Goal: Information Seeking & Learning: Learn about a topic

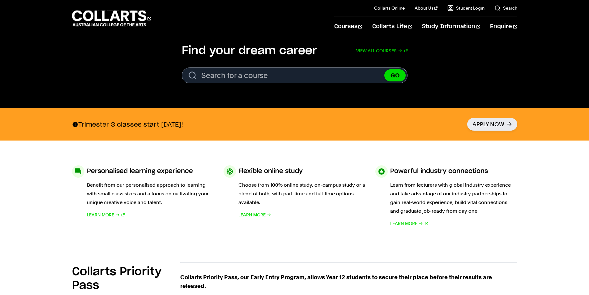
scroll to position [62, 0]
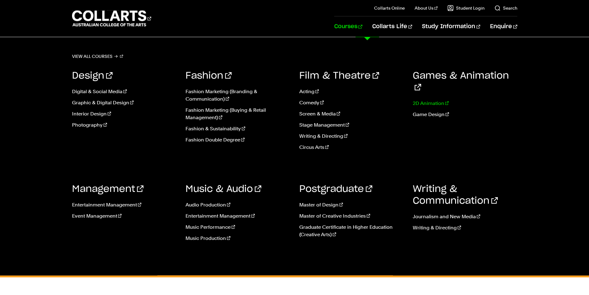
click at [433, 100] on link "2D Animation" at bounding box center [465, 103] width 105 height 7
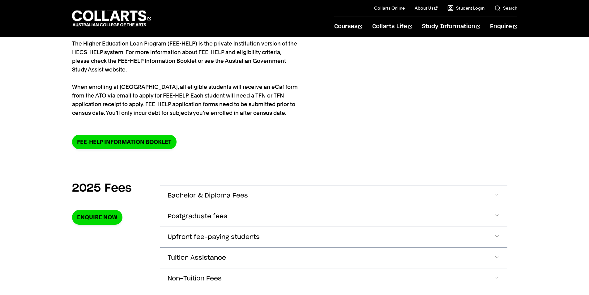
scroll to position [186, 0]
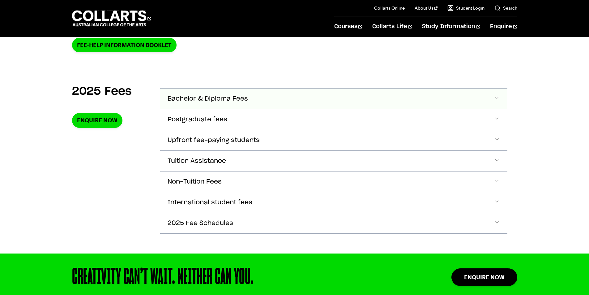
click at [265, 96] on button "Bachelor & Diploma Fees" at bounding box center [333, 98] width 347 height 20
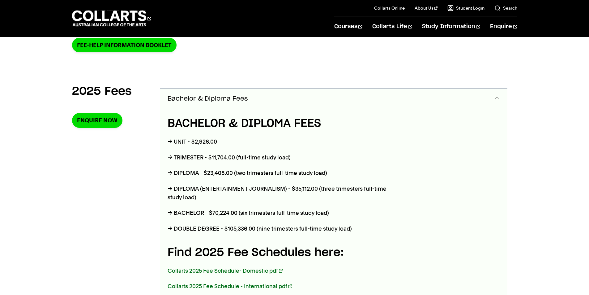
scroll to position [218, 0]
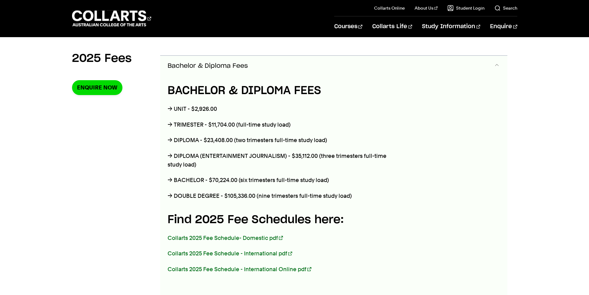
click at [281, 64] on button "Bachelor & Diploma Fees" at bounding box center [333, 66] width 347 height 20
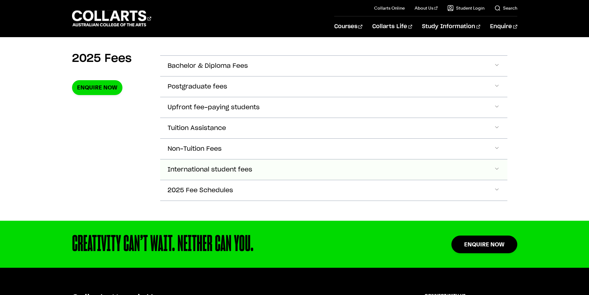
click at [242, 162] on button "International student fees" at bounding box center [333, 169] width 347 height 20
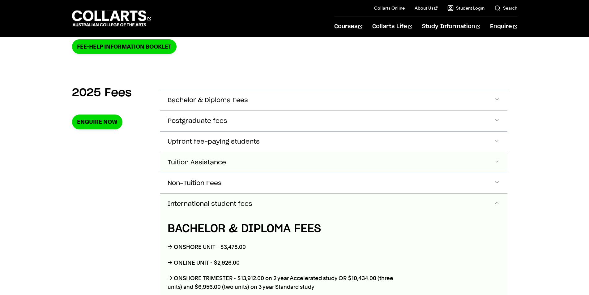
scroll to position [135, 0]
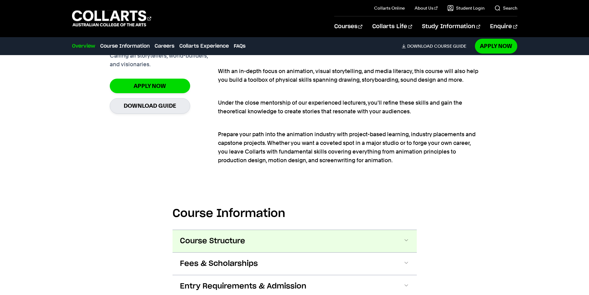
scroll to position [588, 0]
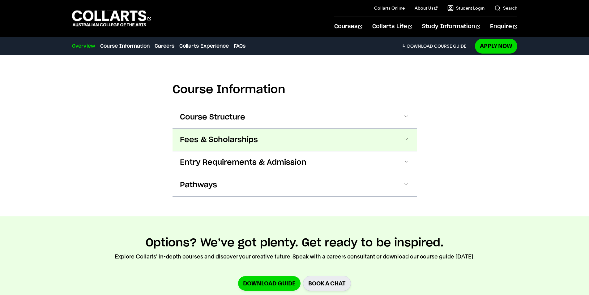
click at [254, 142] on span "Fees & Scholarships" at bounding box center [219, 140] width 78 height 10
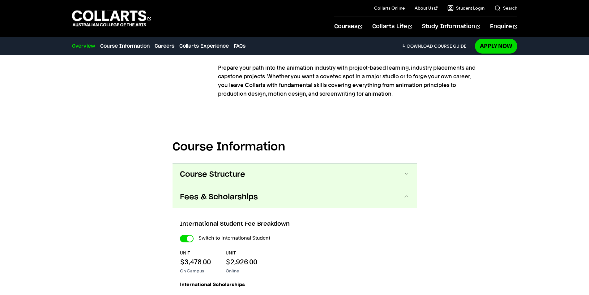
scroll to position [599, 0]
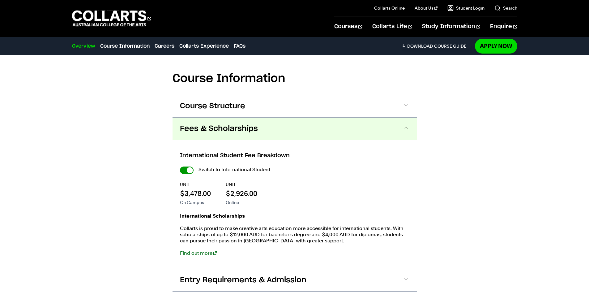
click at [189, 169] on input "International Student" at bounding box center [187, 169] width 14 height 7
checkbox input "false"
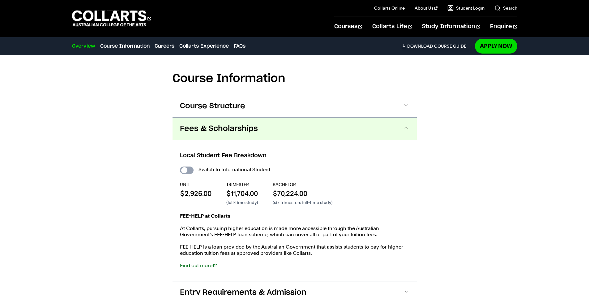
click at [188, 169] on input "International Student" at bounding box center [187, 169] width 14 height 7
checkbox input "true"
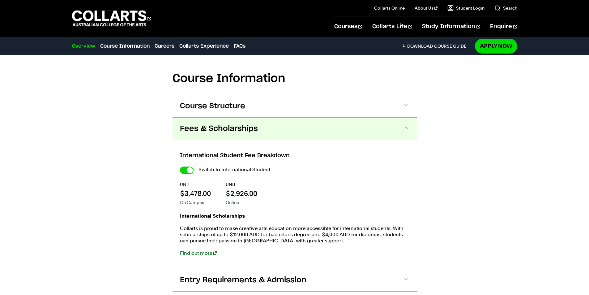
scroll to position [630, 0]
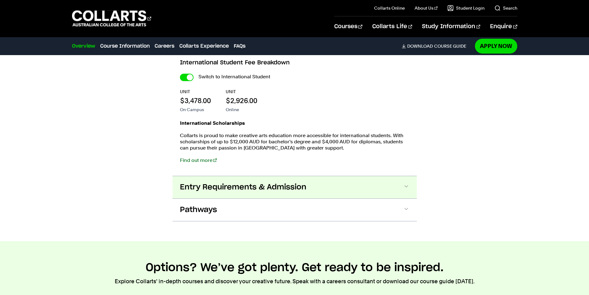
click at [254, 193] on button "Entry Requirements & Admission" at bounding box center [295, 187] width 244 height 22
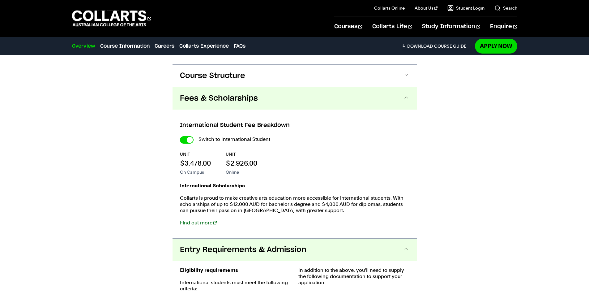
scroll to position [626, 0]
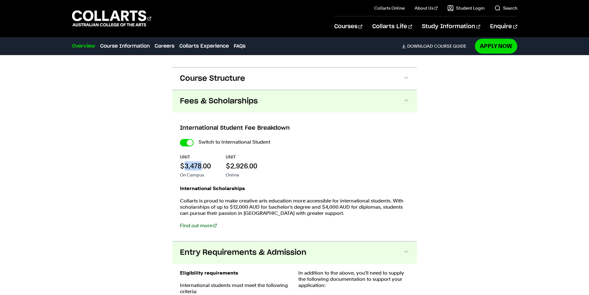
drag, startPoint x: 185, startPoint y: 164, endPoint x: 202, endPoint y: 164, distance: 17.0
click at [202, 164] on p "$3,478.00" at bounding box center [195, 165] width 31 height 9
copy p "3,478"
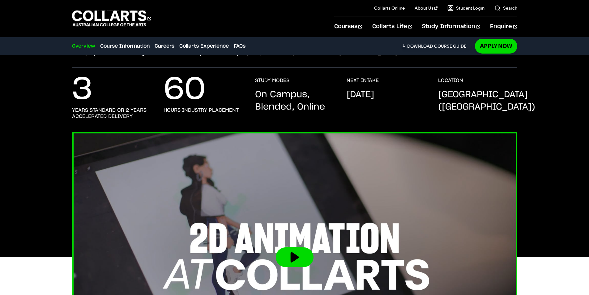
scroll to position [8, 0]
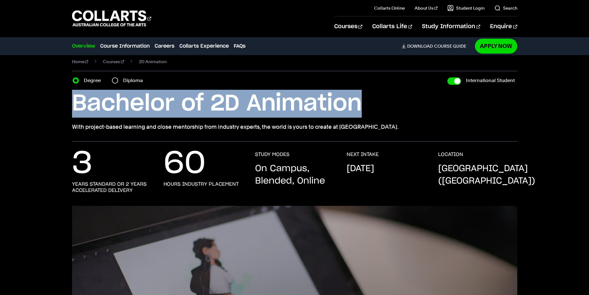
drag, startPoint x: 76, startPoint y: 106, endPoint x: 376, endPoint y: 102, distance: 300.3
click at [376, 102] on h1 "Bachelor of 2D Animation" at bounding box center [294, 104] width 445 height 28
copy h1 "Bachelor of 2D Animation"
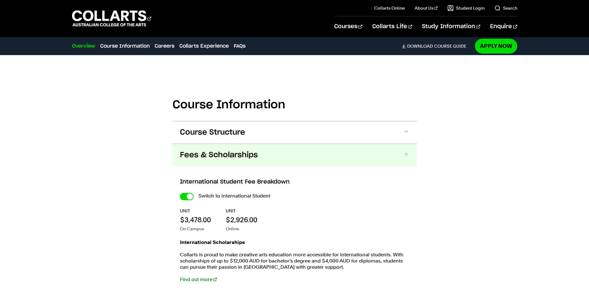
scroll to position [595, 0]
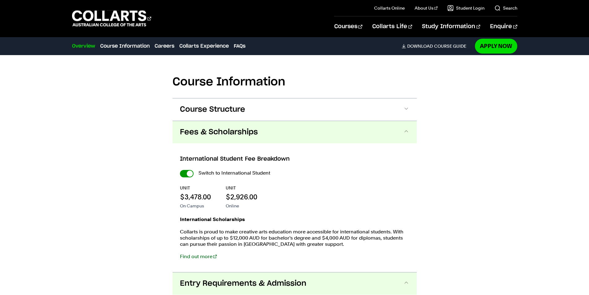
click at [190, 170] on input "International Student" at bounding box center [187, 173] width 14 height 7
checkbox input "false"
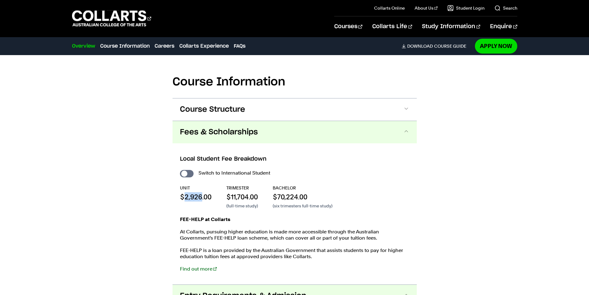
drag, startPoint x: 185, startPoint y: 197, endPoint x: 202, endPoint y: 196, distance: 17.1
click at [202, 196] on p "$2,926.00" at bounding box center [196, 196] width 32 height 9
copy p "2,926"
click at [292, 207] on p "(six trimesters full-time study)" at bounding box center [303, 206] width 60 height 6
drag, startPoint x: 278, startPoint y: 196, endPoint x: 298, endPoint y: 195, distance: 20.4
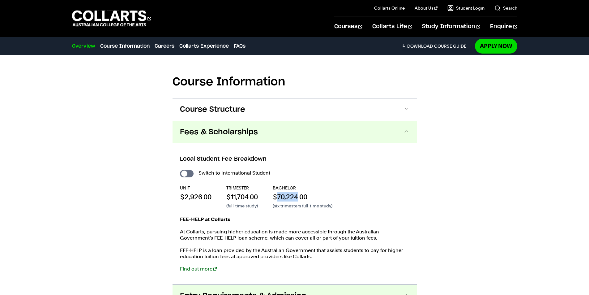
click at [298, 195] on p "$70,224.00" at bounding box center [303, 196] width 60 height 9
copy p "70,224"
drag, startPoint x: 185, startPoint y: 196, endPoint x: 202, endPoint y: 196, distance: 16.7
click at [202, 196] on p "$2,926.00" at bounding box center [196, 196] width 32 height 9
copy p "2,926"
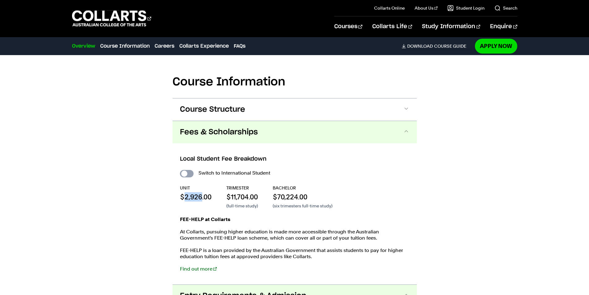
click at [187, 175] on input "International Student" at bounding box center [187, 173] width 14 height 7
checkbox input "true"
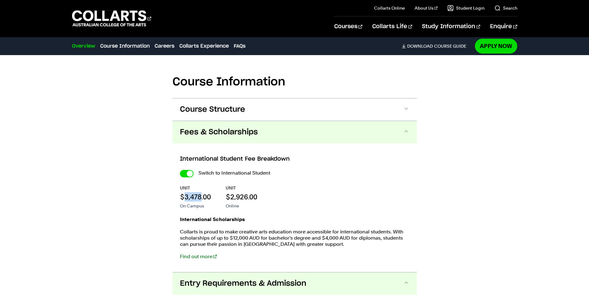
drag, startPoint x: 183, startPoint y: 197, endPoint x: 202, endPoint y: 196, distance: 18.6
click at [202, 196] on p "$3,478.00" at bounding box center [195, 196] width 31 height 9
copy p "3,478"
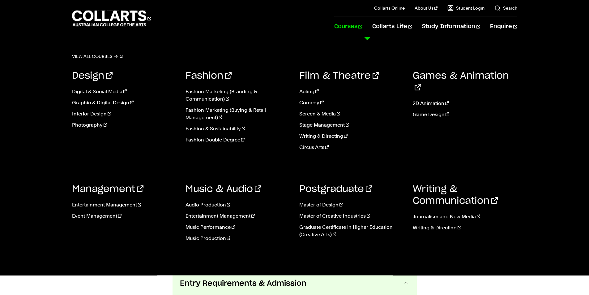
click at [357, 32] on link "Courses" at bounding box center [348, 26] width 28 height 20
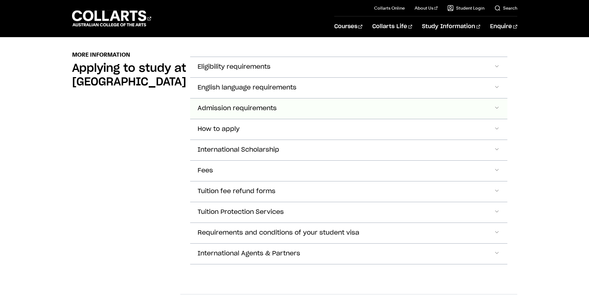
scroll to position [711, 0]
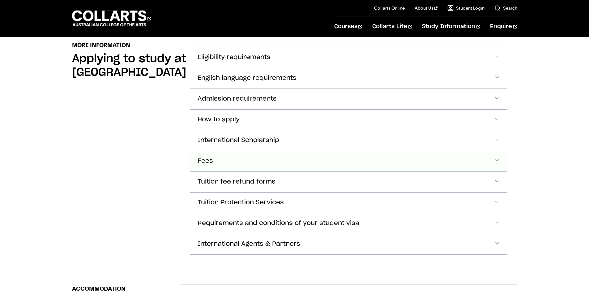
click at [249, 157] on button "Fees" at bounding box center [348, 161] width 317 height 20
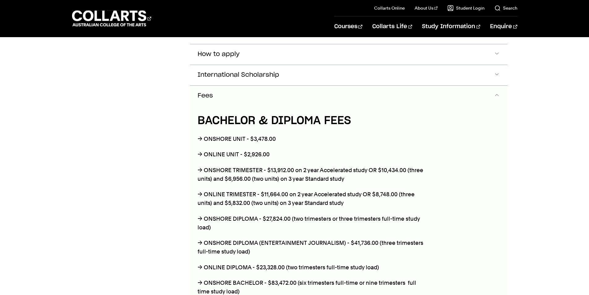
scroll to position [765, 0]
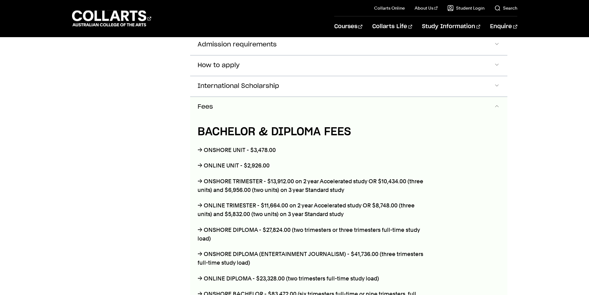
click at [281, 97] on button "Fees" at bounding box center [348, 107] width 317 height 20
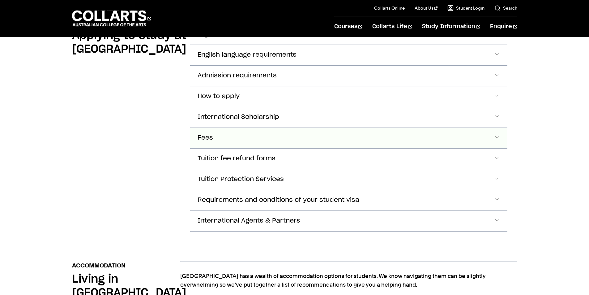
click at [273, 129] on button "Fees" at bounding box center [348, 138] width 317 height 20
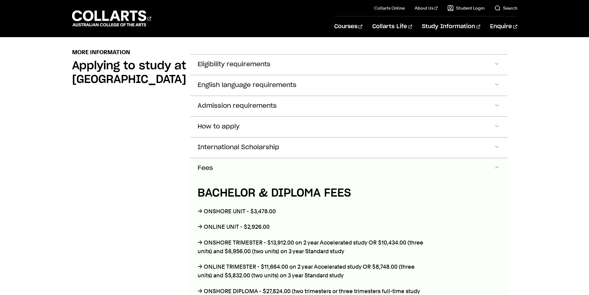
scroll to position [704, 0]
click at [268, 159] on button "Fees" at bounding box center [348, 169] width 317 height 20
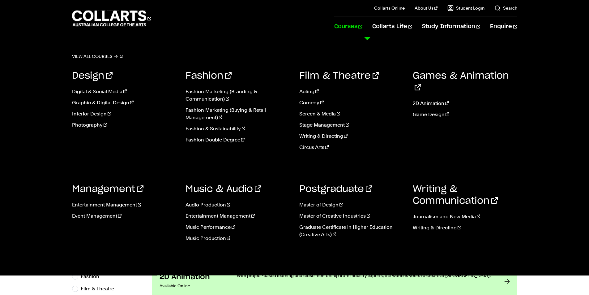
click at [362, 36] on link "Courses" at bounding box center [348, 26] width 28 height 20
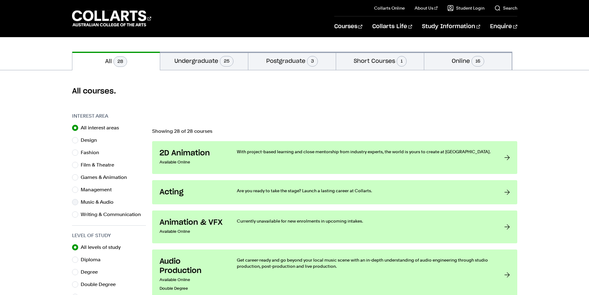
scroll to position [62, 0]
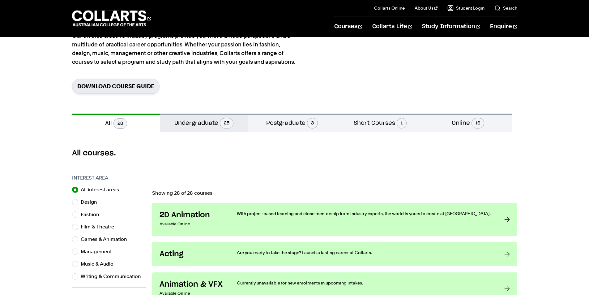
click at [196, 126] on button "Undergraduate 25" at bounding box center [204, 122] width 88 height 18
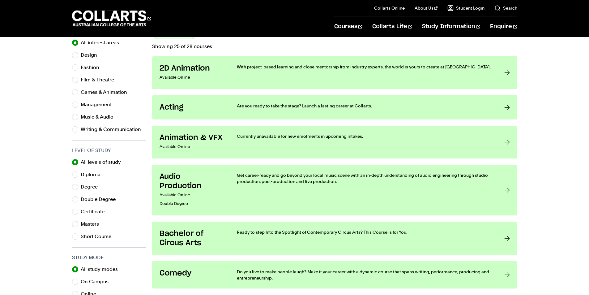
scroll to position [247, 0]
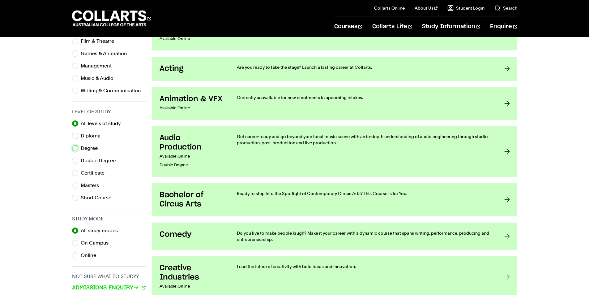
click at [78, 147] on input "Degree" at bounding box center [75, 148] width 6 height 6
radio input "true"
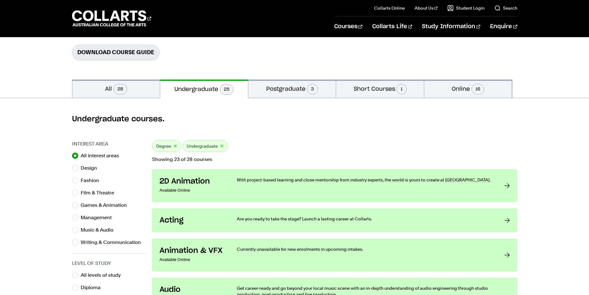
scroll to position [155, 0]
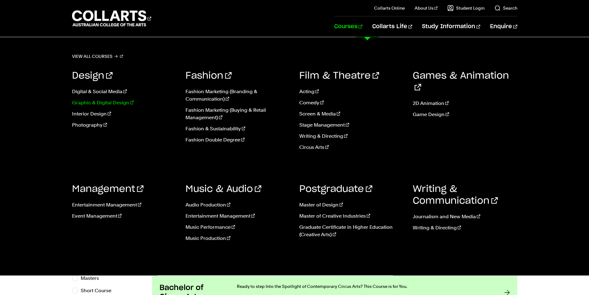
click at [118, 103] on link "Graphic & Digital Design" at bounding box center [124, 102] width 105 height 7
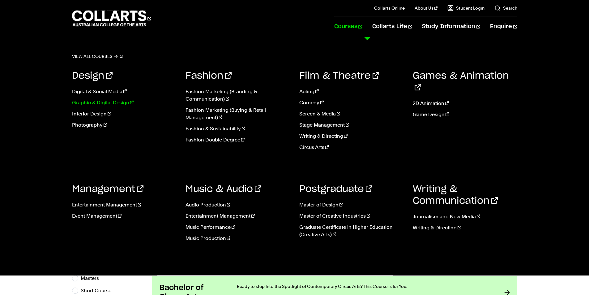
click at [118, 103] on link "Graphic & Digital Design" at bounding box center [124, 102] width 105 height 7
click at [91, 101] on link "Graphic & Digital Design" at bounding box center [124, 102] width 105 height 7
click at [90, 101] on link "Graphic & Digital Design" at bounding box center [124, 102] width 105 height 7
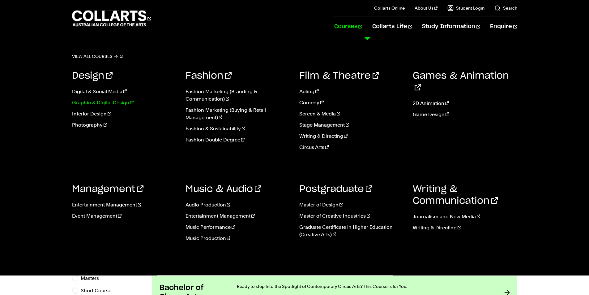
click at [90, 101] on link "Graphic & Digital Design" at bounding box center [124, 102] width 105 height 7
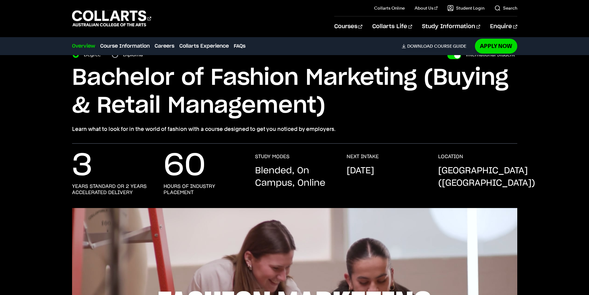
scroll to position [124, 0]
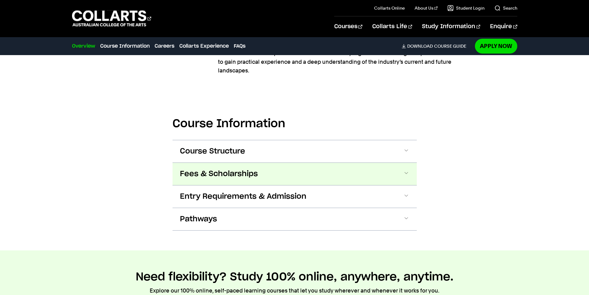
click at [280, 168] on button "Fees & Scholarships" at bounding box center [295, 174] width 244 height 22
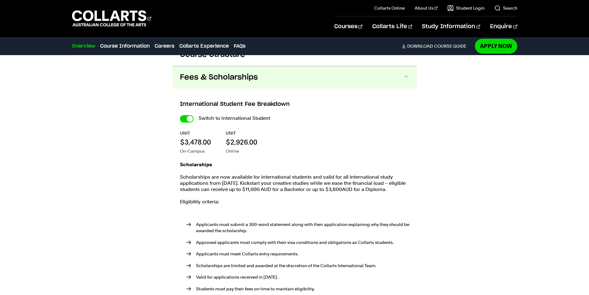
scroll to position [717, 0]
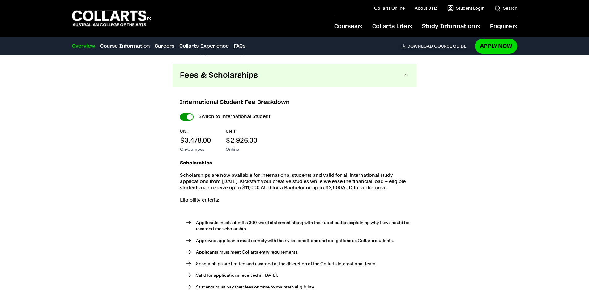
click at [188, 113] on input "International Student" at bounding box center [187, 116] width 14 height 7
checkbox input "false"
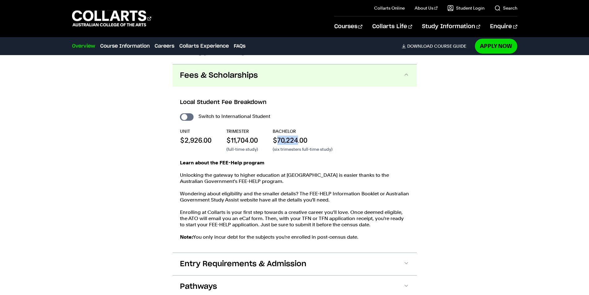
drag, startPoint x: 277, startPoint y: 131, endPoint x: 299, endPoint y: 130, distance: 22.6
click at [299, 135] on p "$70,224.00" at bounding box center [303, 139] width 60 height 9
copy p "70,224"
drag, startPoint x: 184, startPoint y: 131, endPoint x: 201, endPoint y: 130, distance: 16.4
click at [201, 135] on p "$2,926.00" at bounding box center [196, 139] width 32 height 9
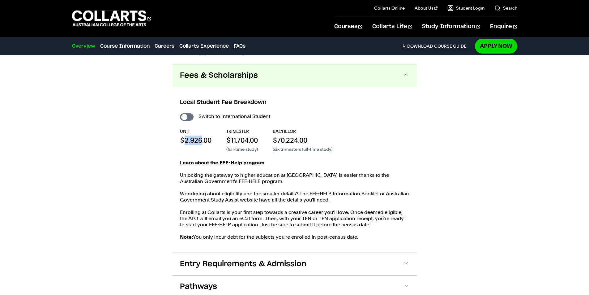
copy p "2,926"
click at [189, 113] on input "International Student" at bounding box center [187, 116] width 14 height 7
checkbox input "true"
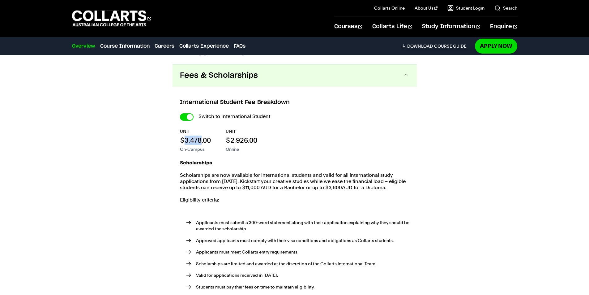
drag, startPoint x: 201, startPoint y: 131, endPoint x: 167, endPoint y: 132, distance: 33.4
click at [185, 135] on p "$3,478.00" at bounding box center [195, 139] width 31 height 9
copy p "3,478"
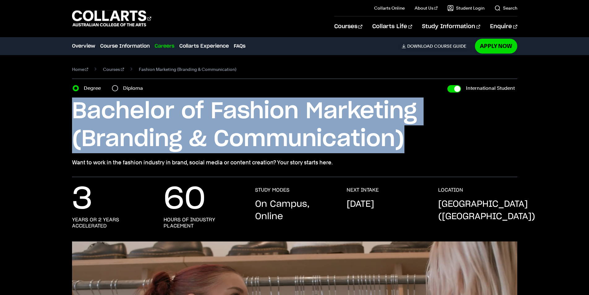
drag, startPoint x: 75, startPoint y: 110, endPoint x: 417, endPoint y: 136, distance: 342.4
click at [417, 136] on h1 "Bachelor of Fashion Marketing (Branding & Communication)" at bounding box center [294, 125] width 445 height 56
copy h1 "Bachelor of Fashion Marketing (Branding & Communication)"
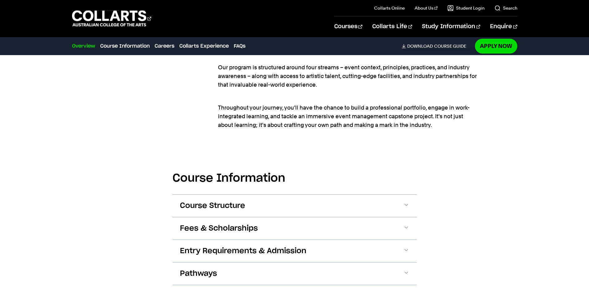
scroll to position [711, 0]
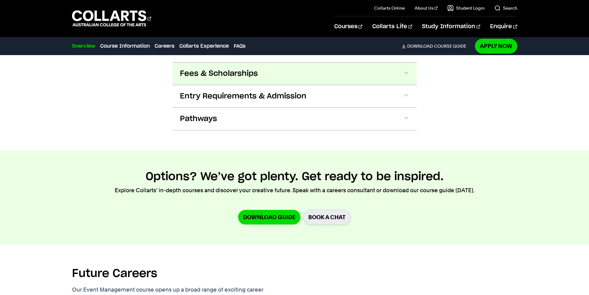
click at [255, 73] on span "Fees & Scholarships" at bounding box center [219, 74] width 78 height 10
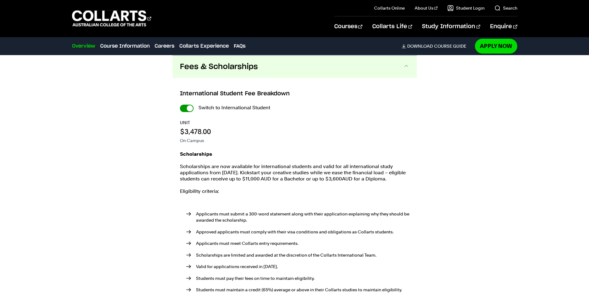
click at [189, 107] on input "International Student" at bounding box center [187, 108] width 14 height 7
checkbox input "false"
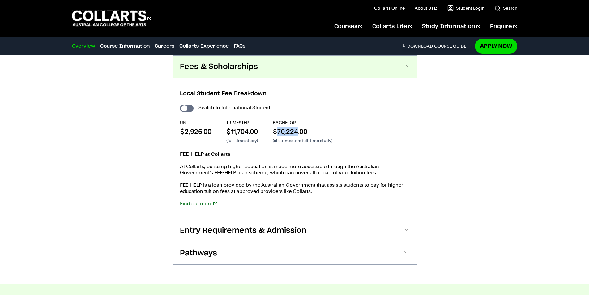
drag, startPoint x: 278, startPoint y: 131, endPoint x: 298, endPoint y: 132, distance: 20.1
click at [298, 132] on p "$70,224.00" at bounding box center [303, 131] width 60 height 9
copy p "70,224"
drag, startPoint x: 184, startPoint y: 132, endPoint x: 201, endPoint y: 131, distance: 16.7
click at [201, 131] on p "$2,926.00" at bounding box center [196, 131] width 32 height 9
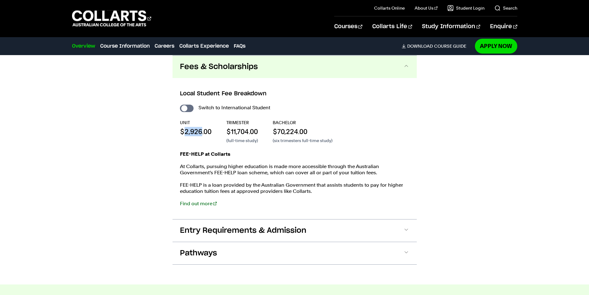
copy p "2,926"
click at [192, 109] on input "International Student" at bounding box center [187, 108] width 14 height 7
checkbox input "true"
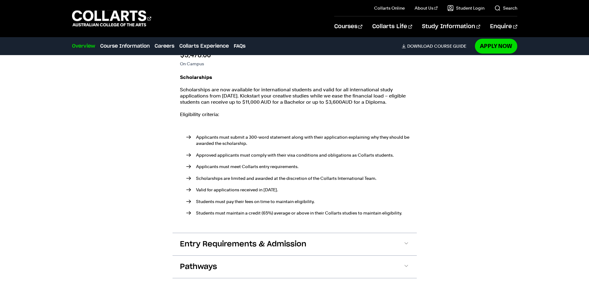
scroll to position [654, 0]
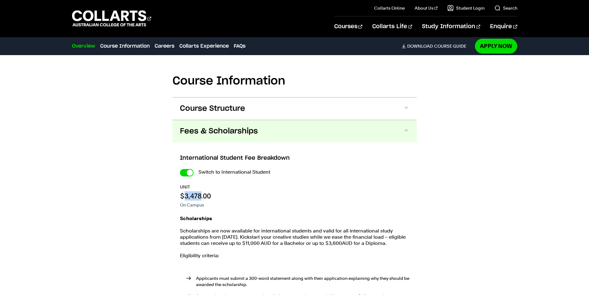
drag, startPoint x: 184, startPoint y: 195, endPoint x: 199, endPoint y: 194, distance: 15.2
click at [201, 194] on p "$3,478.00" at bounding box center [195, 195] width 31 height 9
copy p "3,478"
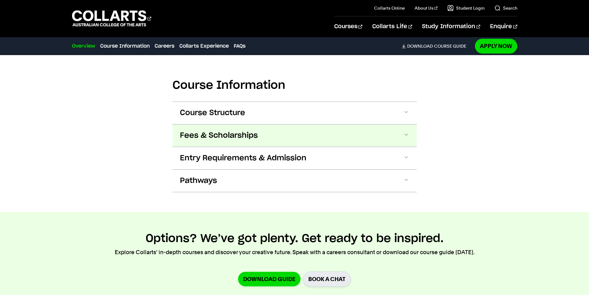
click at [198, 141] on button "Fees & Scholarships" at bounding box center [295, 135] width 244 height 22
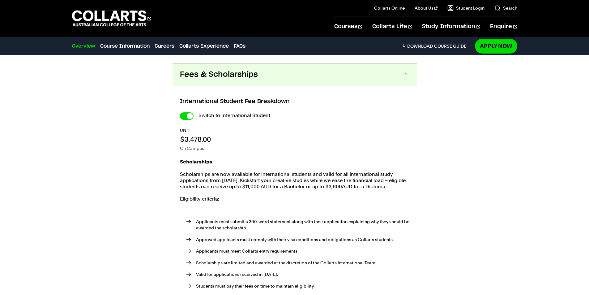
scroll to position [718, 0]
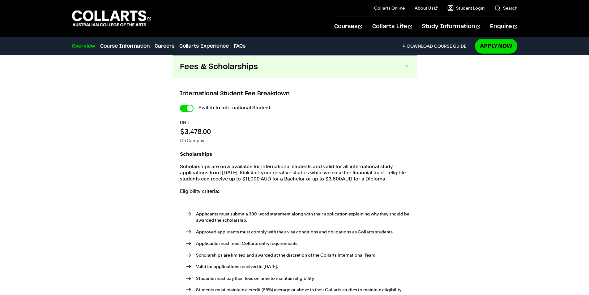
click at [186, 108] on input "International Student" at bounding box center [187, 108] width 14 height 7
checkbox input "false"
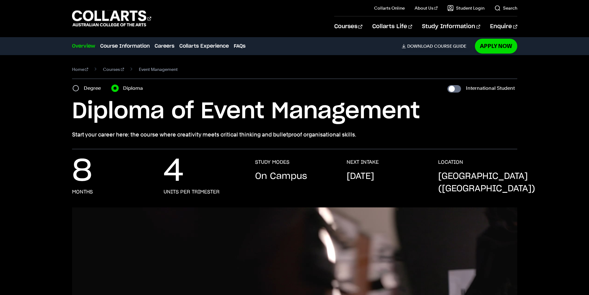
click at [116, 87] on input "Diploma" at bounding box center [115, 88] width 6 height 6
click at [453, 87] on input "International Student" at bounding box center [454, 88] width 14 height 7
checkbox input "true"
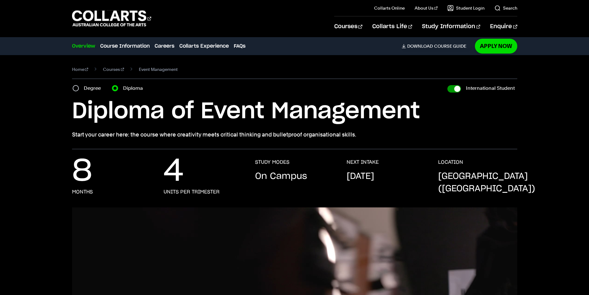
checkbox input "true"
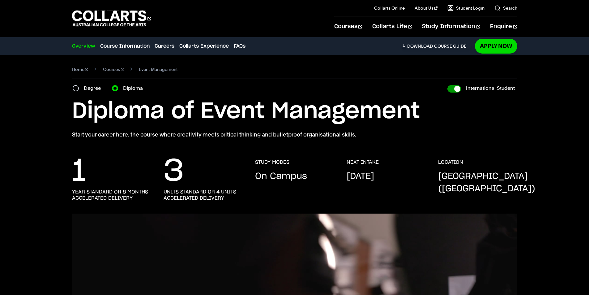
click at [453, 87] on input "International Student" at bounding box center [454, 88] width 14 height 7
checkbox input "false"
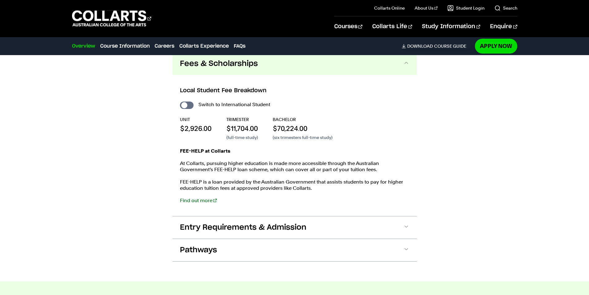
scroll to position [680, 0]
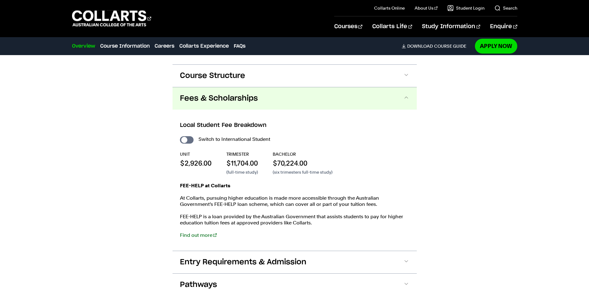
click at [185, 139] on input "International Student" at bounding box center [187, 139] width 14 height 7
checkbox input "true"
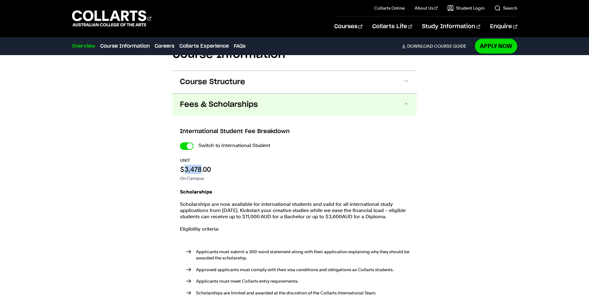
drag, startPoint x: 184, startPoint y: 167, endPoint x: 200, endPoint y: 168, distance: 15.8
click at [200, 168] on p "$3,478.00" at bounding box center [195, 169] width 31 height 9
copy p "3,478"
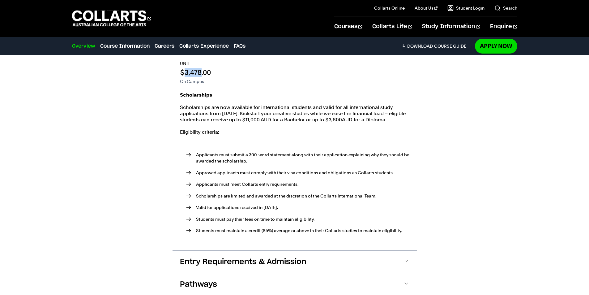
scroll to position [711, 0]
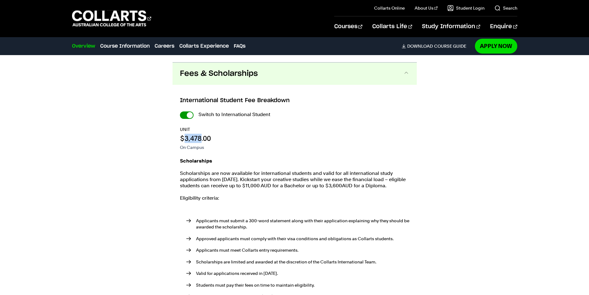
click at [190, 113] on input "International Student" at bounding box center [187, 114] width 14 height 7
checkbox input "false"
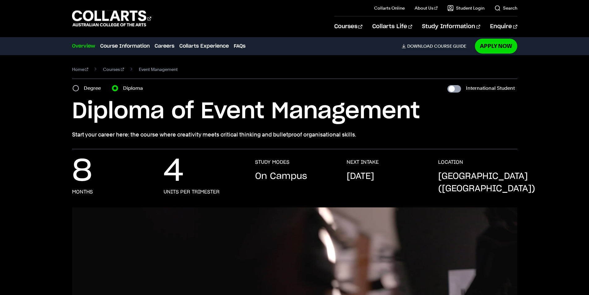
click at [452, 87] on input "International Student" at bounding box center [454, 88] width 14 height 7
checkbox input "true"
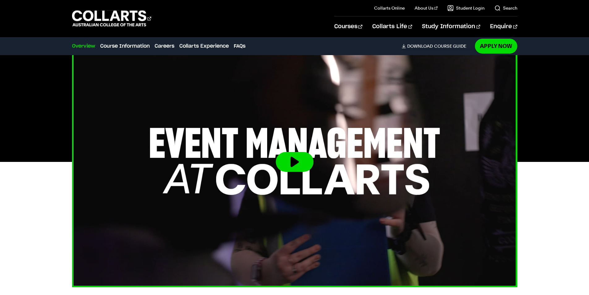
scroll to position [31, 0]
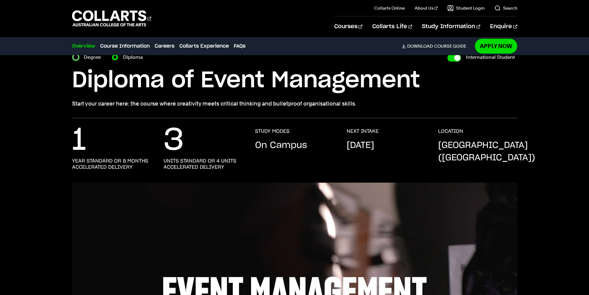
click at [74, 58] on input "Degree" at bounding box center [76, 57] width 6 height 6
radio input "true"
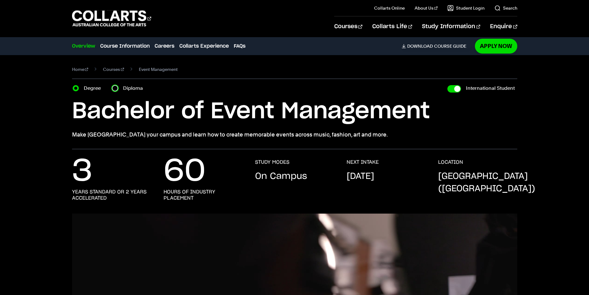
click at [113, 89] on input "Diploma" at bounding box center [115, 88] width 6 height 6
radio input "true"
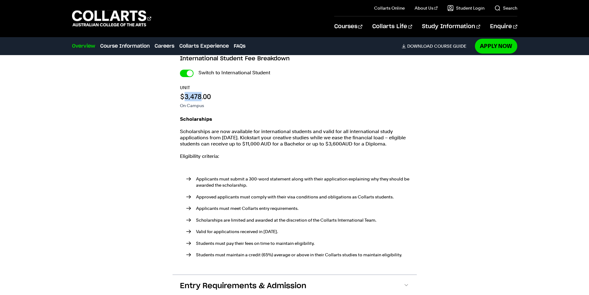
scroll to position [742, 0]
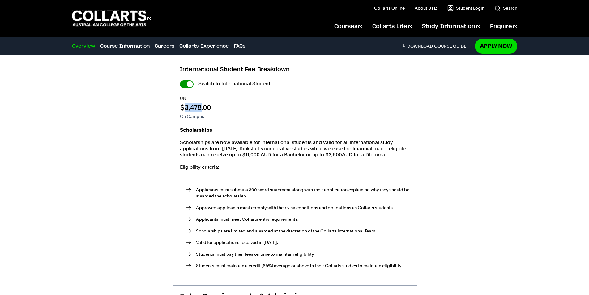
click at [188, 85] on input "International Student" at bounding box center [187, 83] width 14 height 7
checkbox input "false"
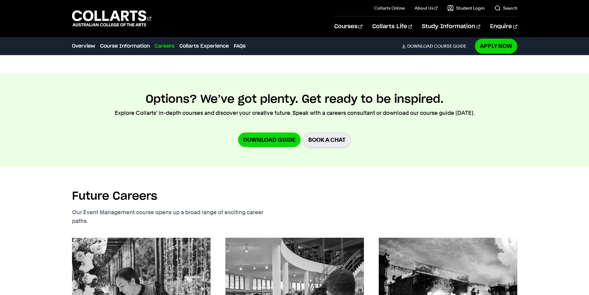
scroll to position [835, 0]
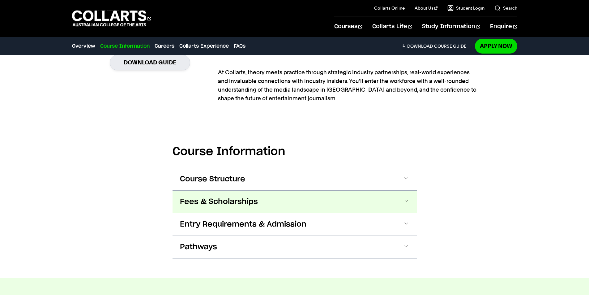
click at [224, 199] on span "Fees & Scholarships" at bounding box center [219, 202] width 78 height 10
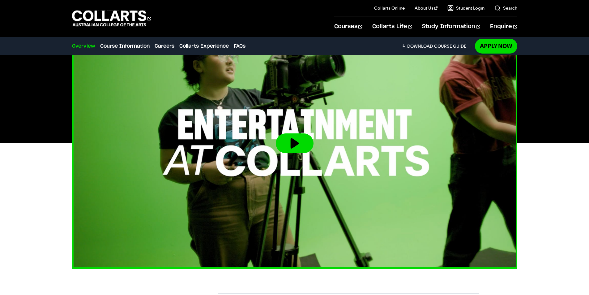
scroll to position [11, 0]
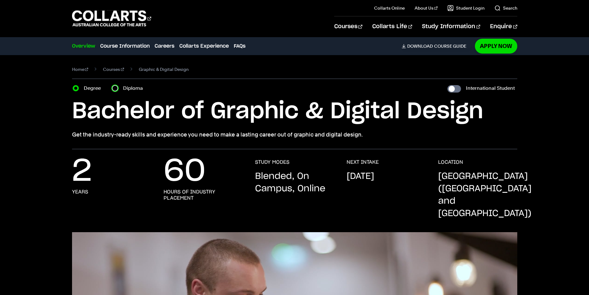
click at [116, 86] on input "Diploma" at bounding box center [115, 88] width 6 height 6
radio input "true"
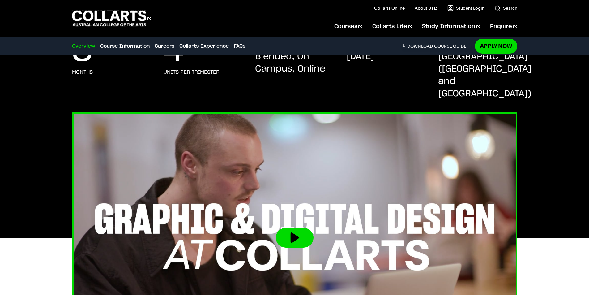
scroll to position [31, 0]
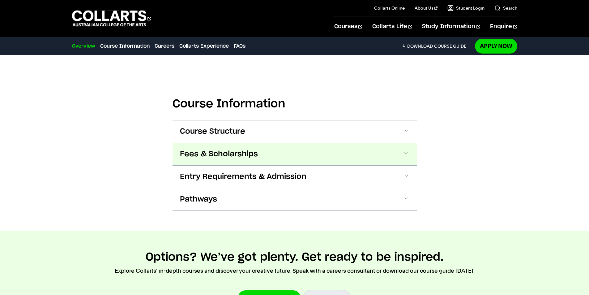
click at [228, 149] on span "Fees & Scholarships" at bounding box center [219, 154] width 78 height 10
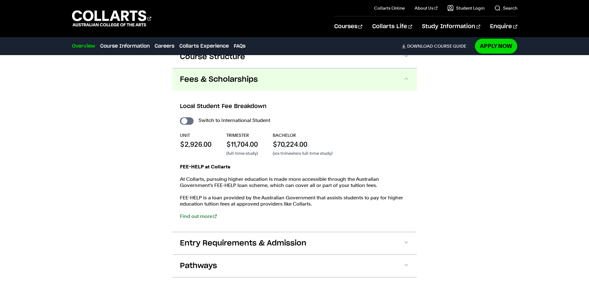
scroll to position [724, 0]
click at [184, 117] on input "International Student" at bounding box center [187, 120] width 14 height 7
checkbox input "true"
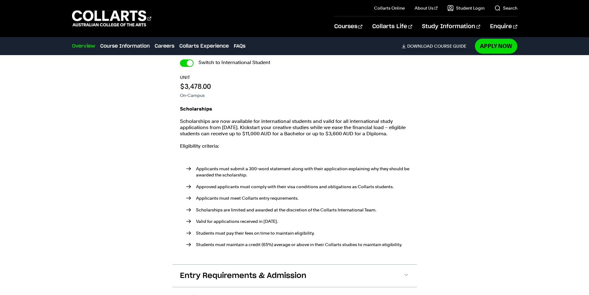
scroll to position [691, 0]
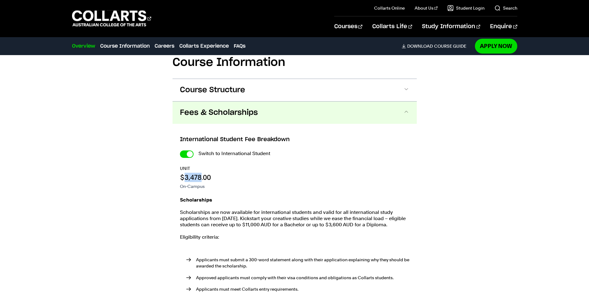
drag, startPoint x: 185, startPoint y: 162, endPoint x: 201, endPoint y: 163, distance: 15.8
click at [201, 173] on p "$3,478.00" at bounding box center [195, 177] width 31 height 9
copy p "3,478"
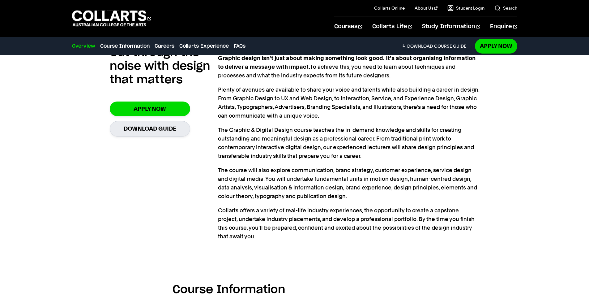
scroll to position [649, 0]
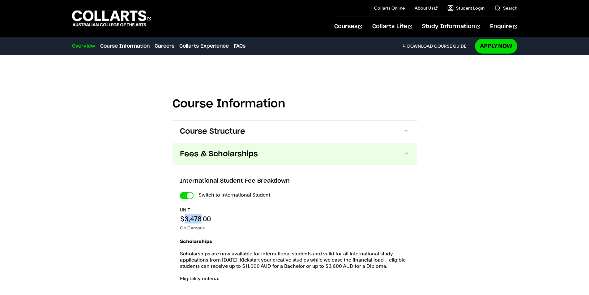
click at [191, 192] on input "International Student" at bounding box center [187, 195] width 14 height 7
checkbox input "false"
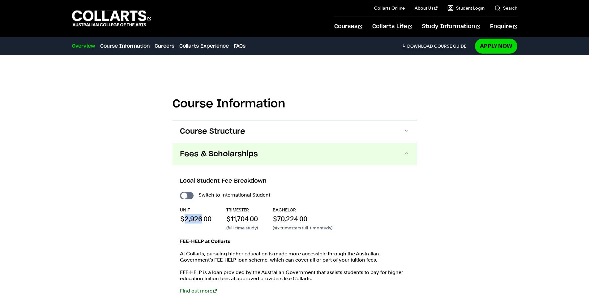
drag, startPoint x: 185, startPoint y: 206, endPoint x: 202, endPoint y: 205, distance: 16.7
click at [202, 214] on p "$2,926.00" at bounding box center [196, 218] width 32 height 9
copy p "2,926"
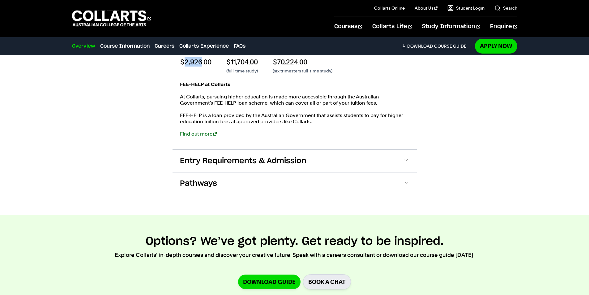
scroll to position [711, 0]
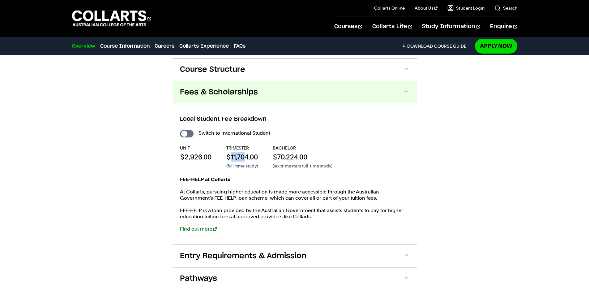
drag, startPoint x: 230, startPoint y: 144, endPoint x: 246, endPoint y: 143, distance: 15.8
click at [246, 152] on p "$11,704.00" at bounding box center [242, 156] width 32 height 9
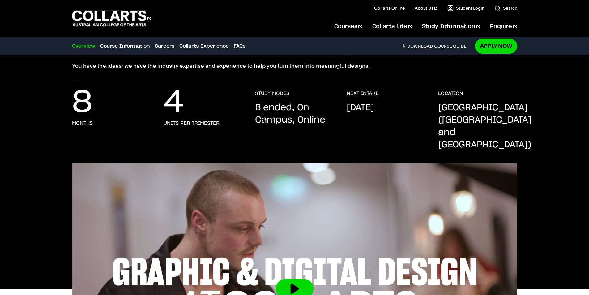
scroll to position [0, 0]
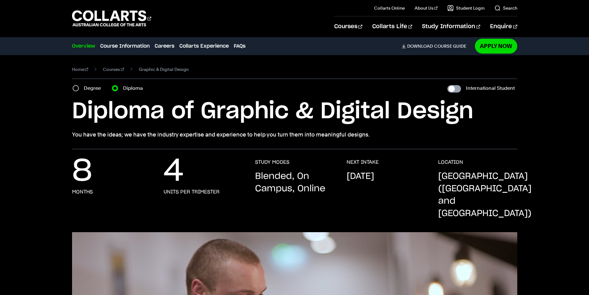
click at [455, 91] on input "International Student" at bounding box center [454, 88] width 14 height 7
checkbox input "true"
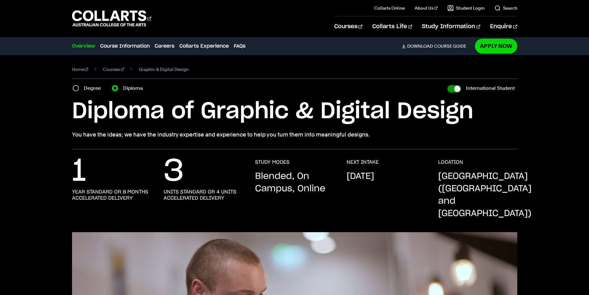
click at [456, 88] on input "International Student" at bounding box center [454, 88] width 14 height 7
checkbox input "false"
